Goal: Transaction & Acquisition: Purchase product/service

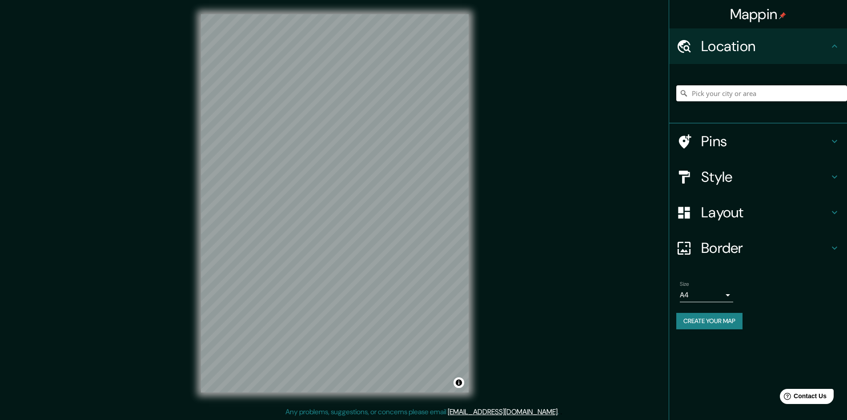
click at [709, 89] on input "Pick your city or area" at bounding box center [761, 93] width 171 height 16
click at [22, 158] on div "Mappin Location la mar La Marque Texas, Estados Unidos La Marina del Prat Verme…" at bounding box center [423, 210] width 847 height 421
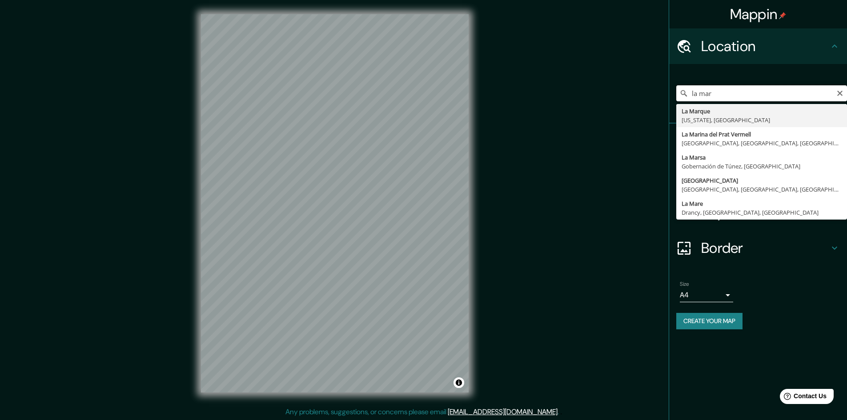
click at [713, 93] on input "la mar" at bounding box center [761, 93] width 171 height 16
paste input "Av. La Mar 326"
type input "Avenida Mariscal La Mar 326, Miraflores, Provincia de Lima, Perú"
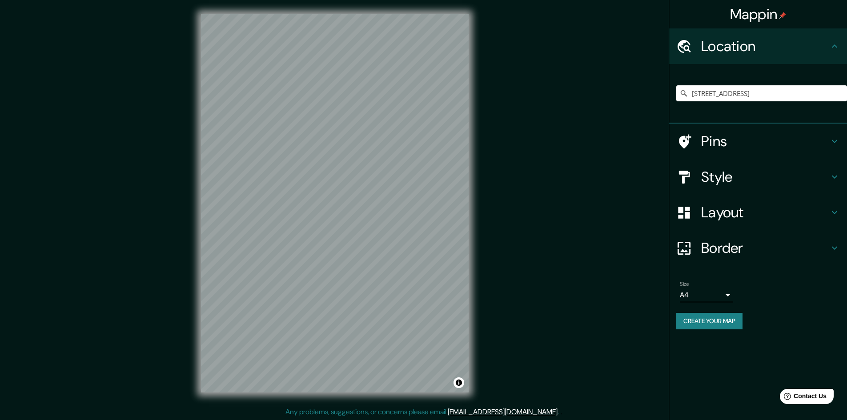
click at [744, 168] on h4 "Style" at bounding box center [765, 177] width 128 height 18
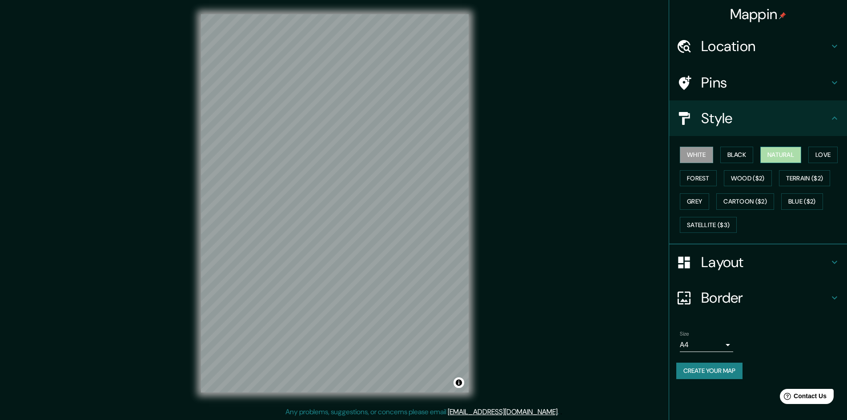
click at [779, 155] on button "Natural" at bounding box center [780, 155] width 41 height 16
click at [729, 348] on body "Mappin Location Avenida Mariscal La Mar 326, Miraflores, Provincia de Lima, Per…" at bounding box center [423, 210] width 847 height 420
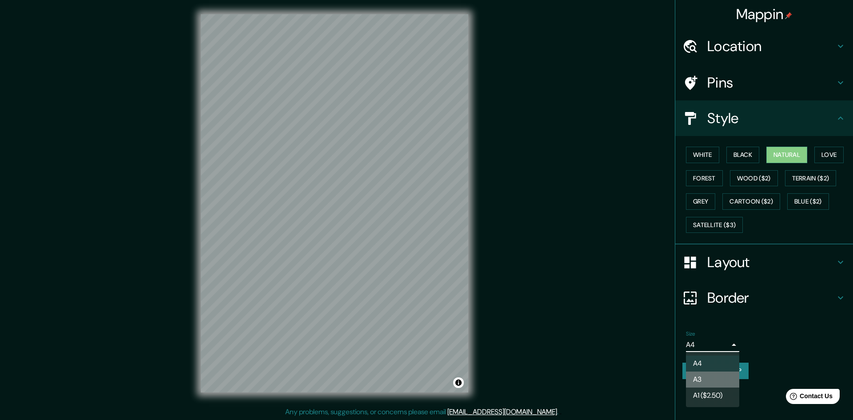
click at [723, 378] on li "A3" at bounding box center [712, 380] width 53 height 16
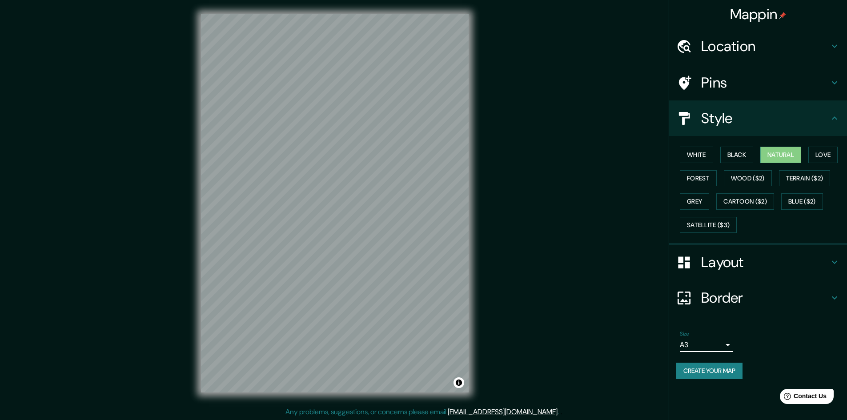
click at [732, 371] on button "Create your map" at bounding box center [709, 371] width 66 height 16
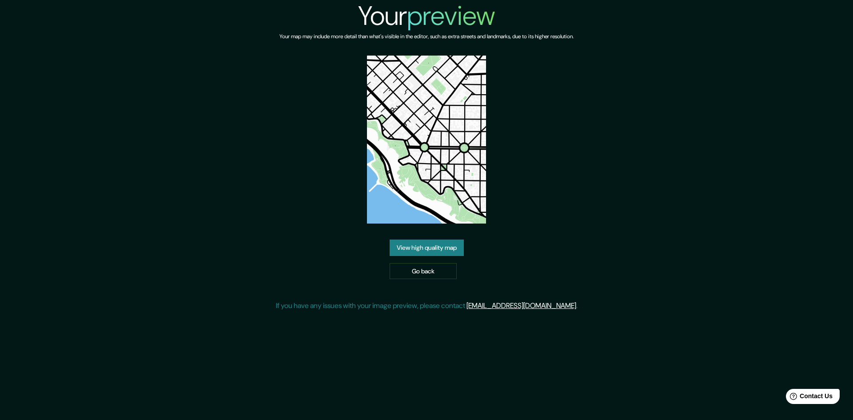
click at [457, 249] on link "View high quality map" at bounding box center [427, 248] width 74 height 16
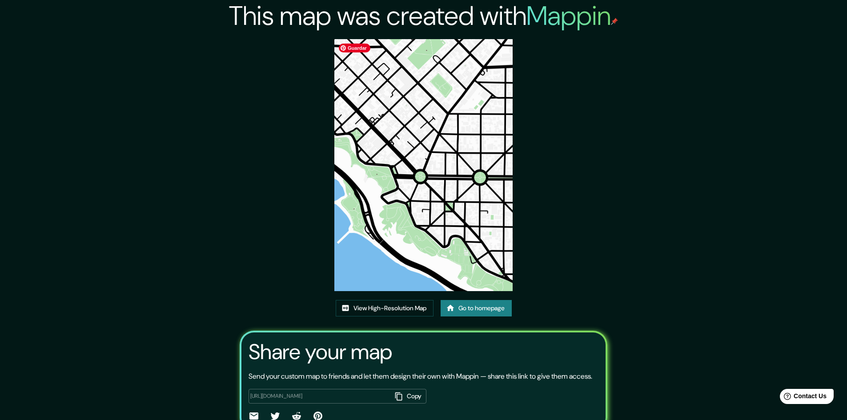
click at [393, 152] on img at bounding box center [423, 165] width 178 height 252
click at [385, 308] on link "View High-Resolution Map" at bounding box center [385, 308] width 98 height 16
